Goal: Task Accomplishment & Management: Use online tool/utility

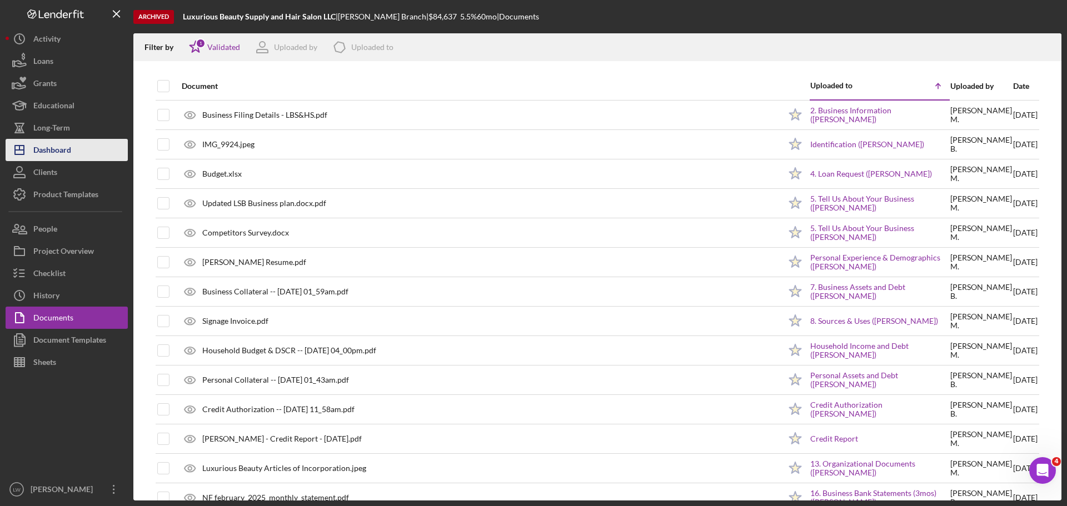
click at [68, 155] on div "Dashboard" at bounding box center [52, 151] width 38 height 25
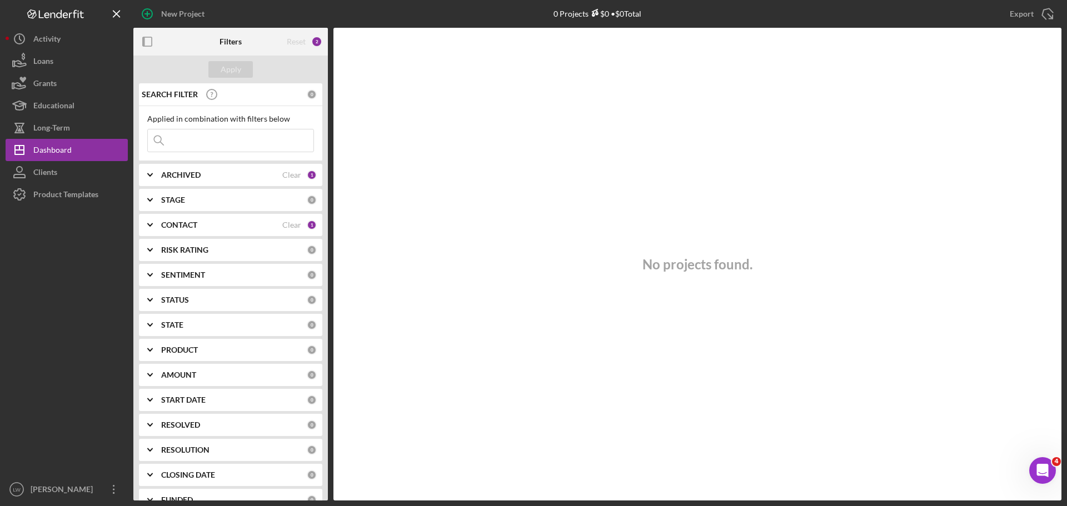
click at [233, 225] on div "CONTACT" at bounding box center [221, 225] width 121 height 9
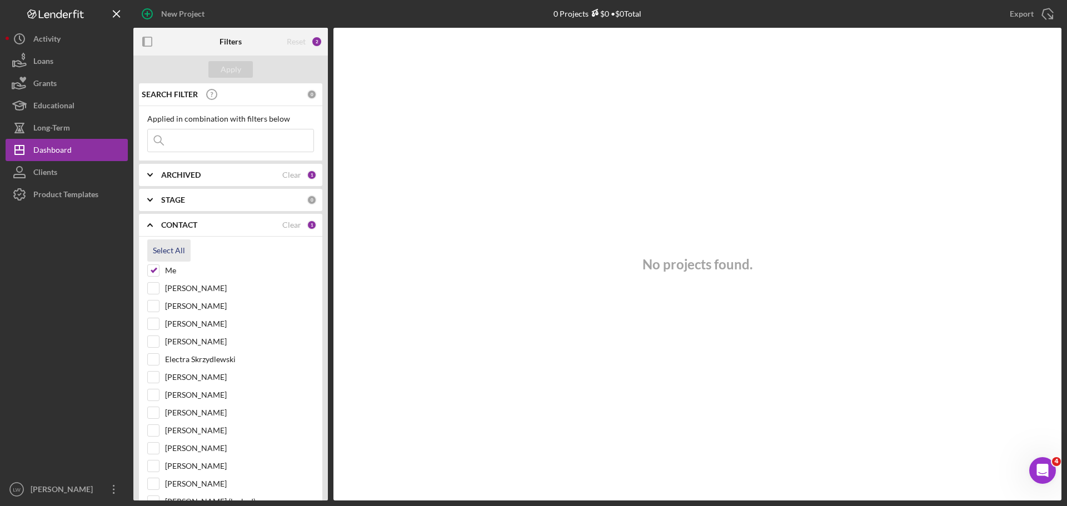
click at [166, 255] on div "Select All" at bounding box center [169, 251] width 32 height 22
checkbox input "true"
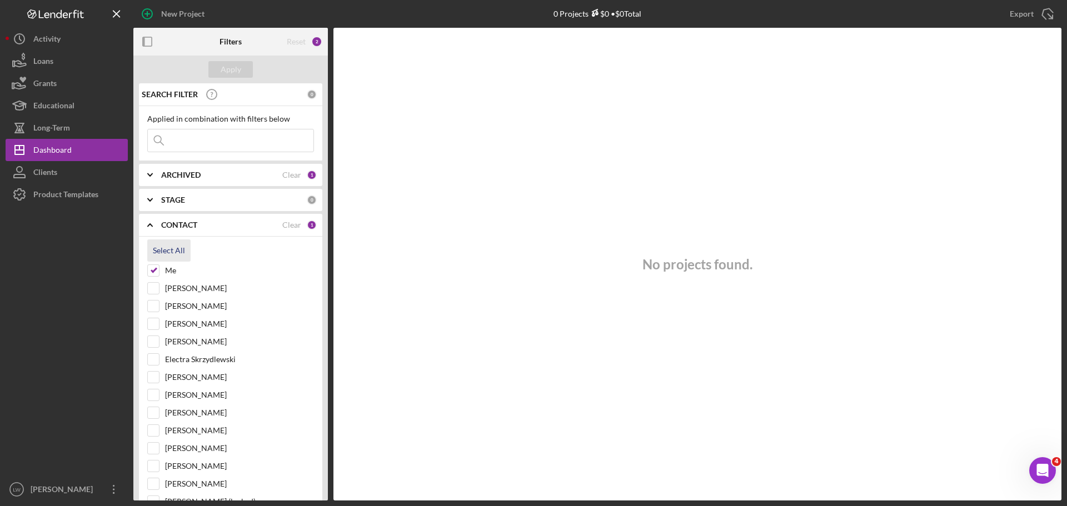
checkbox input "true"
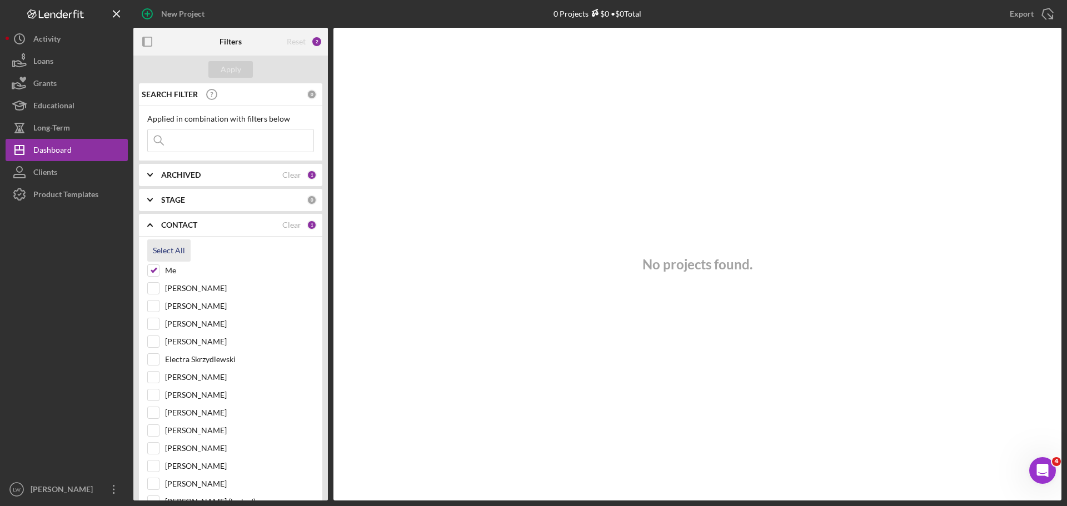
checkbox input "true"
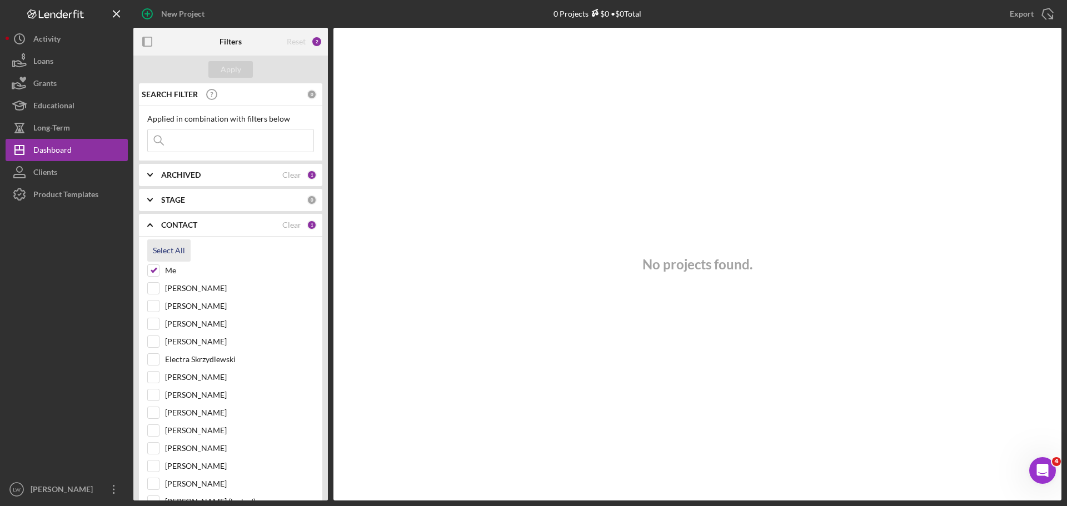
checkbox input "true"
click at [232, 65] on div "Apply" at bounding box center [231, 69] width 21 height 17
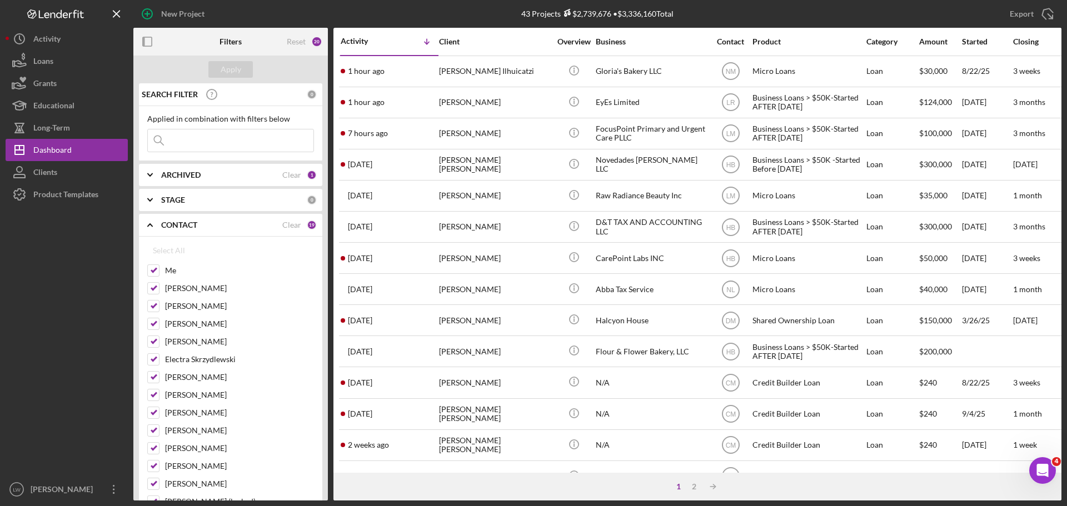
click at [195, 136] on input at bounding box center [231, 140] width 166 height 22
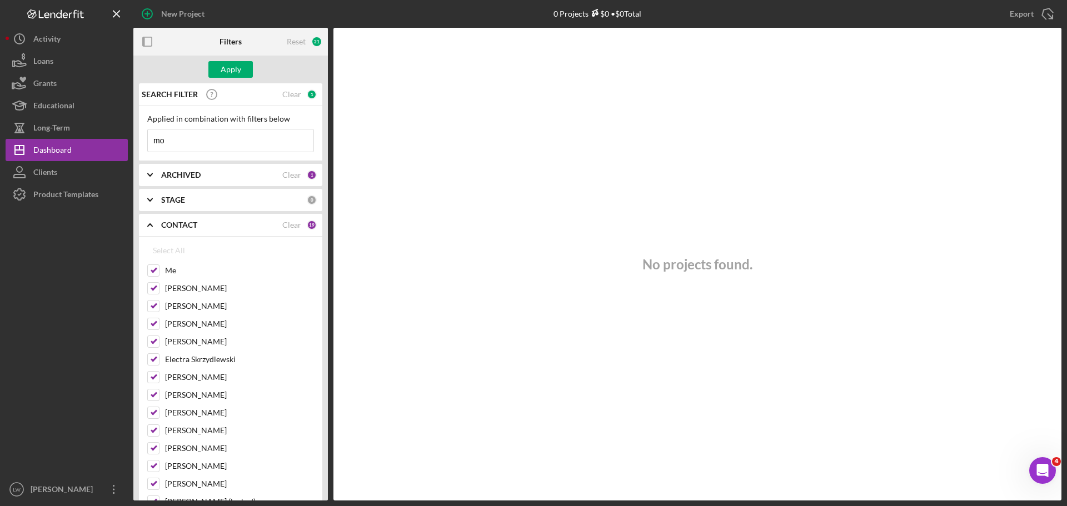
type input "m"
type input "r"
click at [232, 64] on div "Apply" at bounding box center [231, 69] width 21 height 17
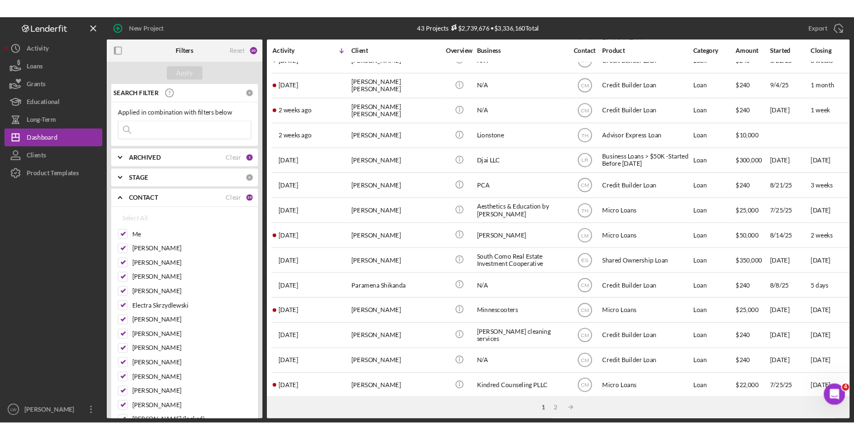
scroll to position [333, 0]
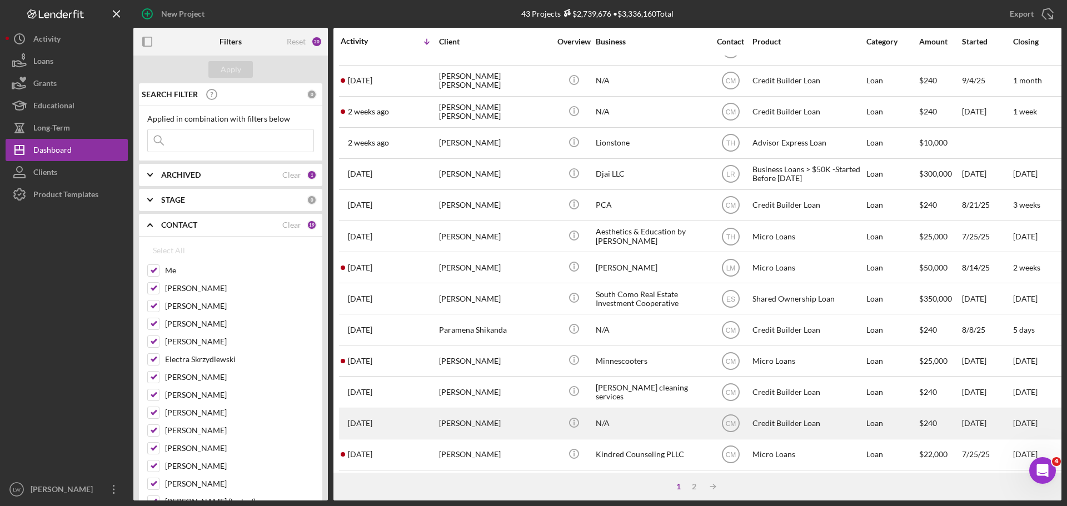
click at [441, 424] on div "[PERSON_NAME]" at bounding box center [494, 423] width 111 height 29
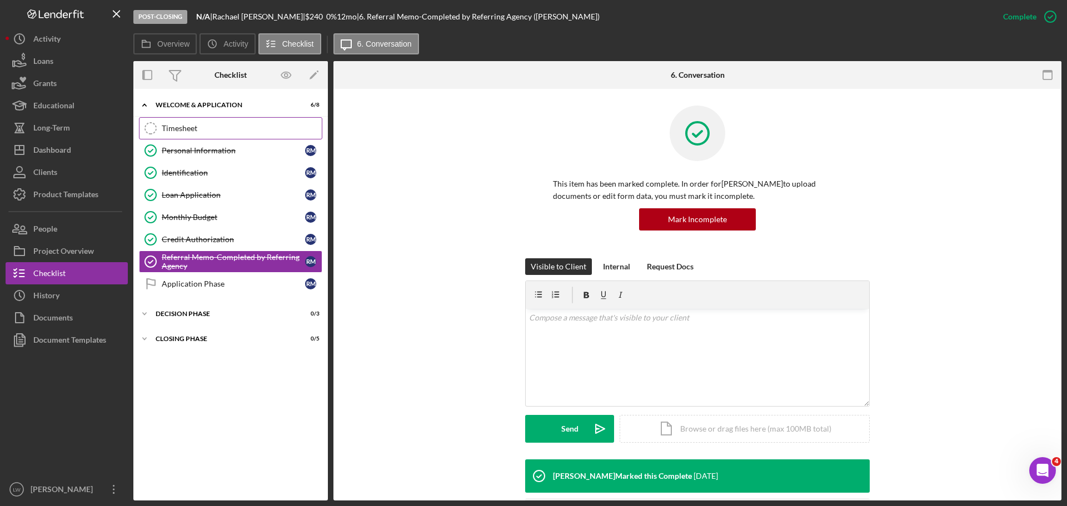
click at [183, 132] on div "Timesheet" at bounding box center [242, 128] width 160 height 9
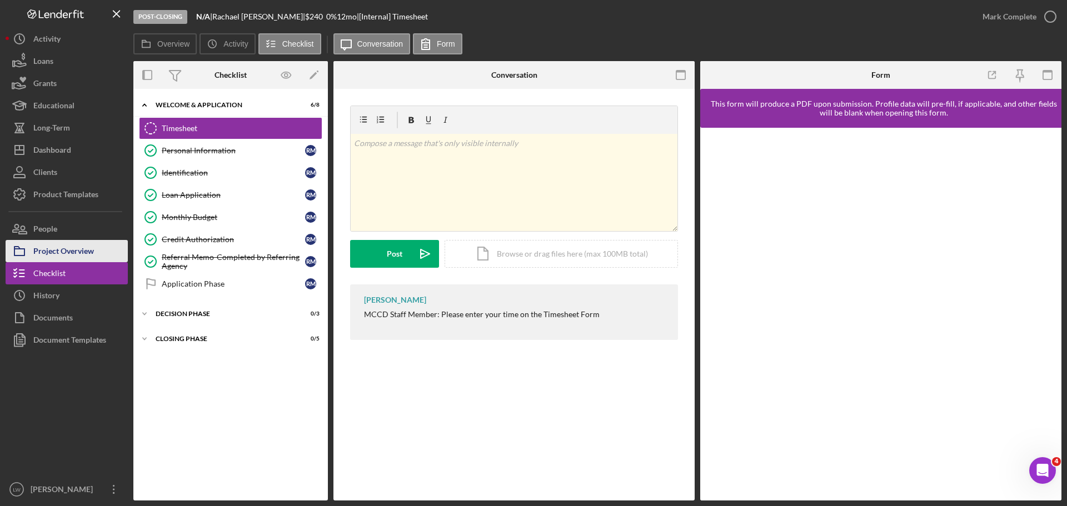
click at [56, 253] on div "Project Overview" at bounding box center [63, 252] width 61 height 25
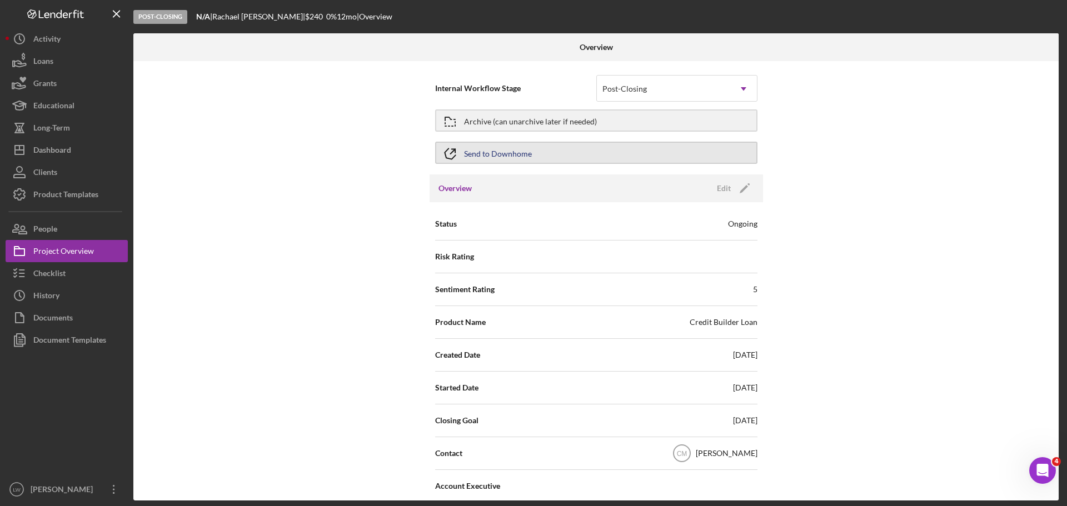
click at [515, 160] on div "Send to Downhome" at bounding box center [498, 153] width 68 height 20
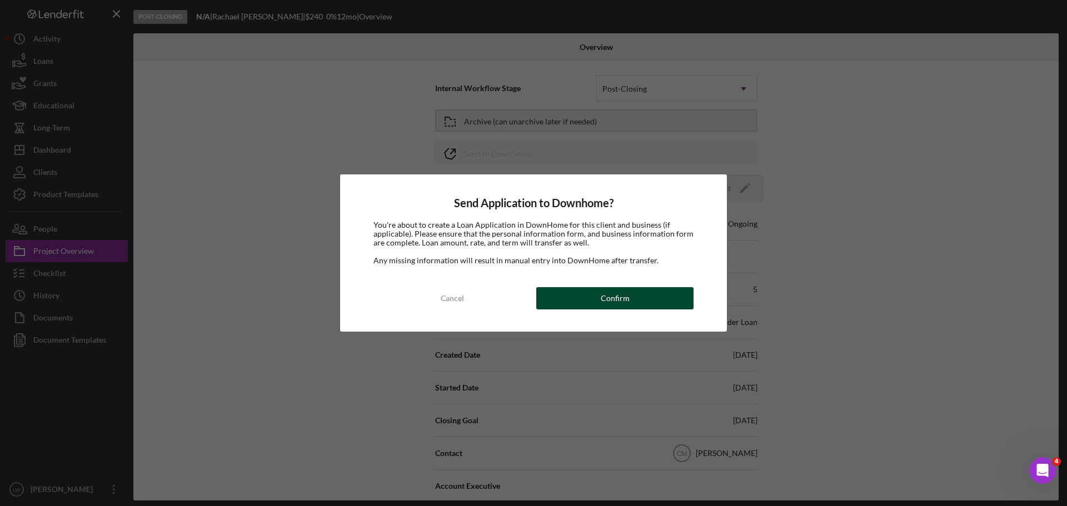
click at [593, 298] on button "Confirm" at bounding box center [614, 298] width 157 height 22
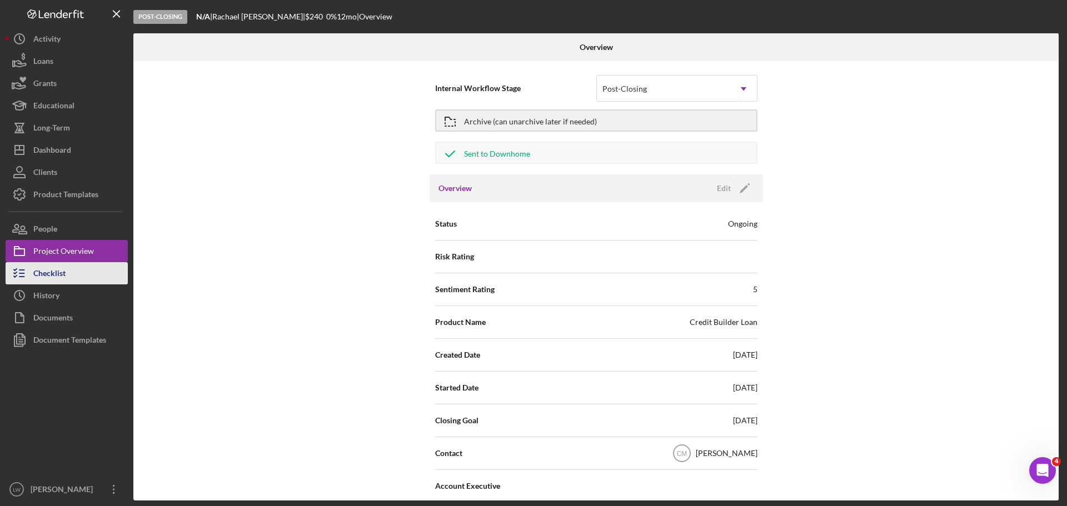
click at [51, 282] on div "Checklist" at bounding box center [49, 274] width 32 height 25
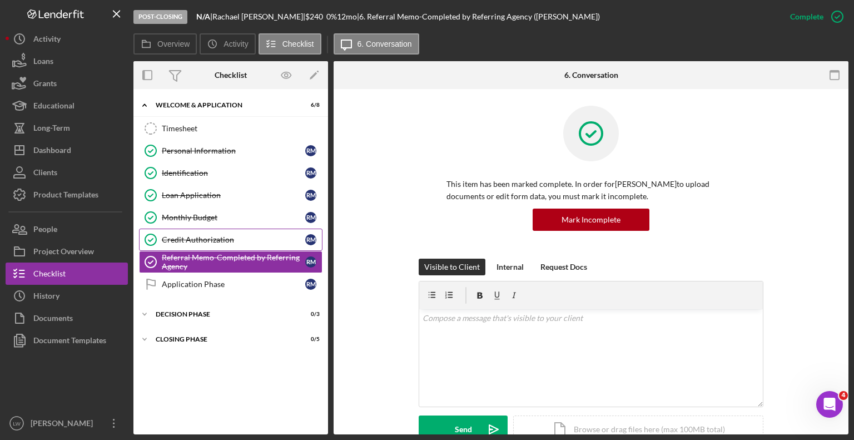
click at [191, 235] on div "Credit Authorization" at bounding box center [233, 239] width 143 height 9
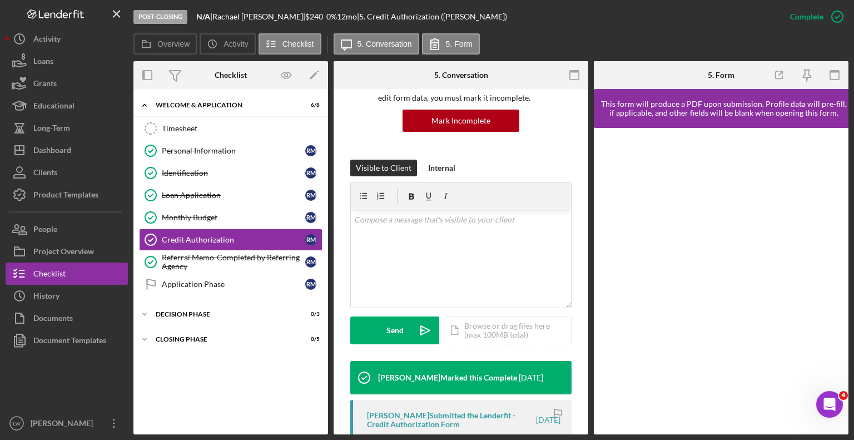
scroll to position [322, 0]
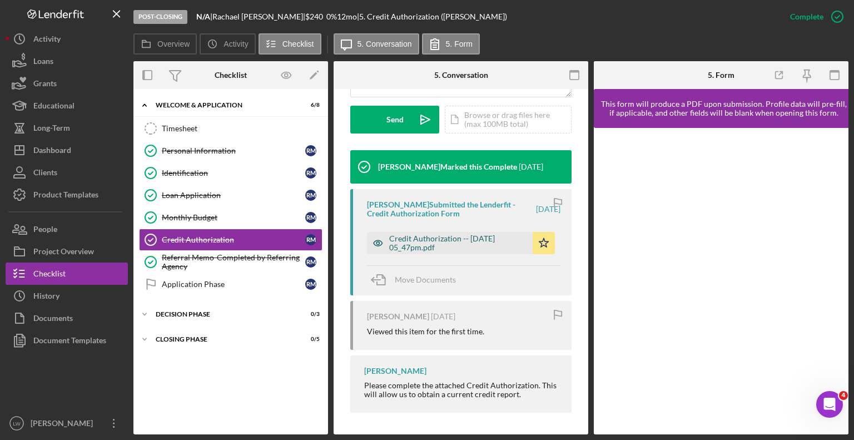
click at [431, 244] on div "Credit Authorization -- [DATE] 05_47pm.pdf" at bounding box center [458, 243] width 138 height 18
